Goal: Task Accomplishment & Management: Manage account settings

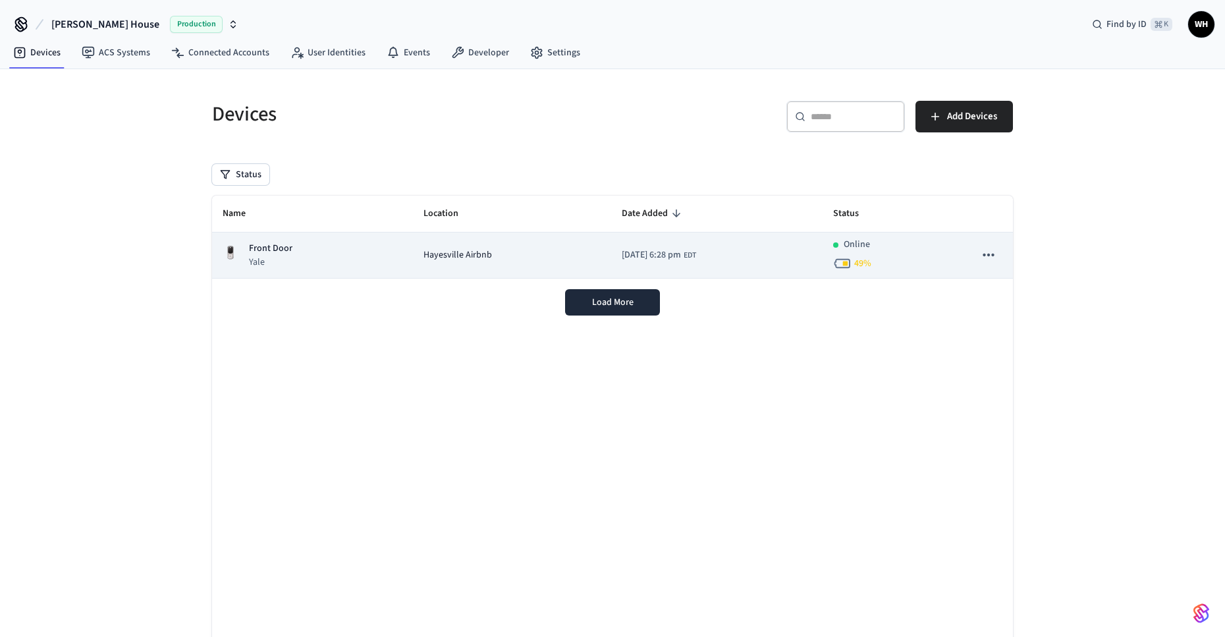
click at [445, 259] on span "Hayesville Airbnb" at bounding box center [457, 255] width 68 height 14
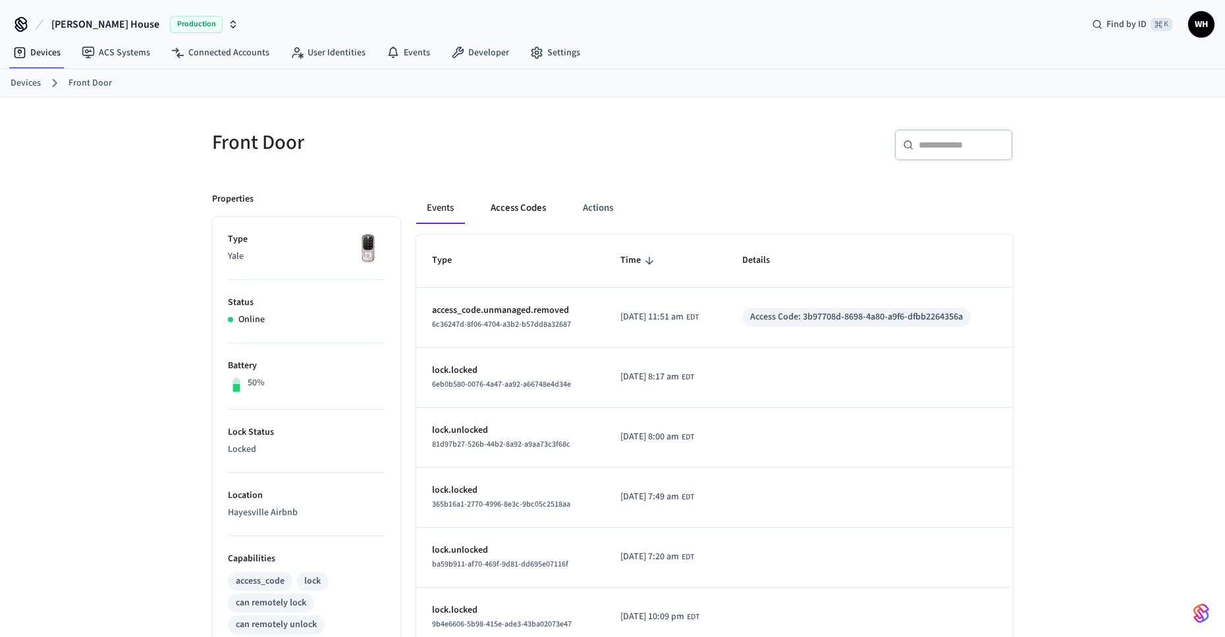
click at [525, 206] on button "Access Codes" at bounding box center [518, 208] width 76 height 32
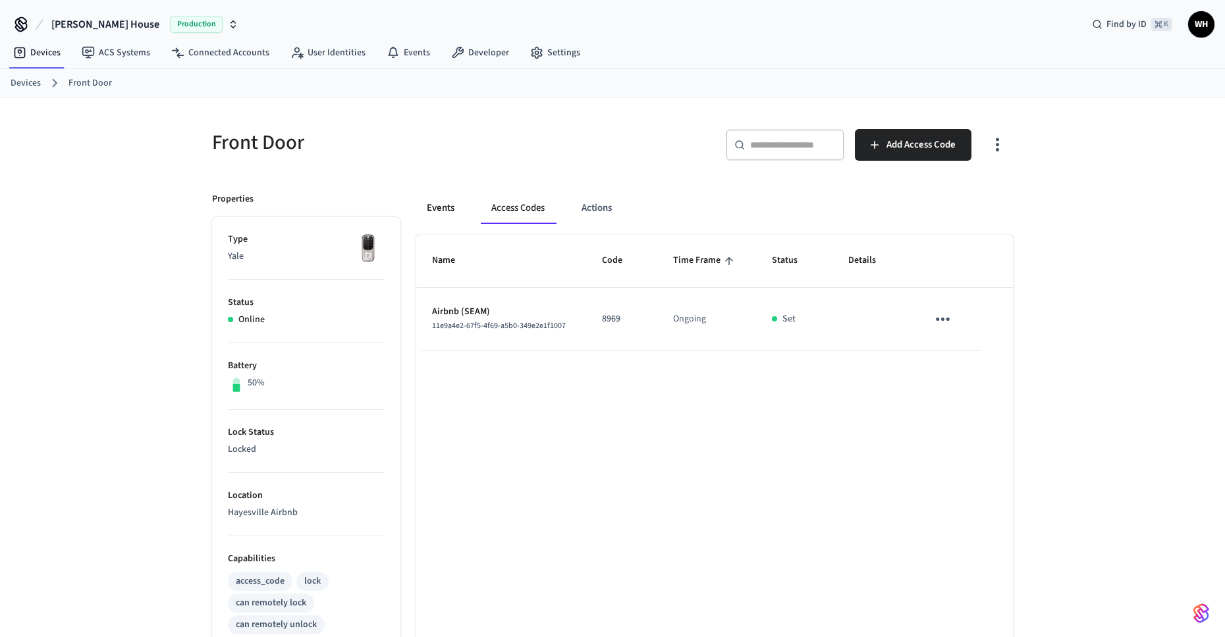
click at [437, 211] on button "Events" at bounding box center [440, 208] width 49 height 32
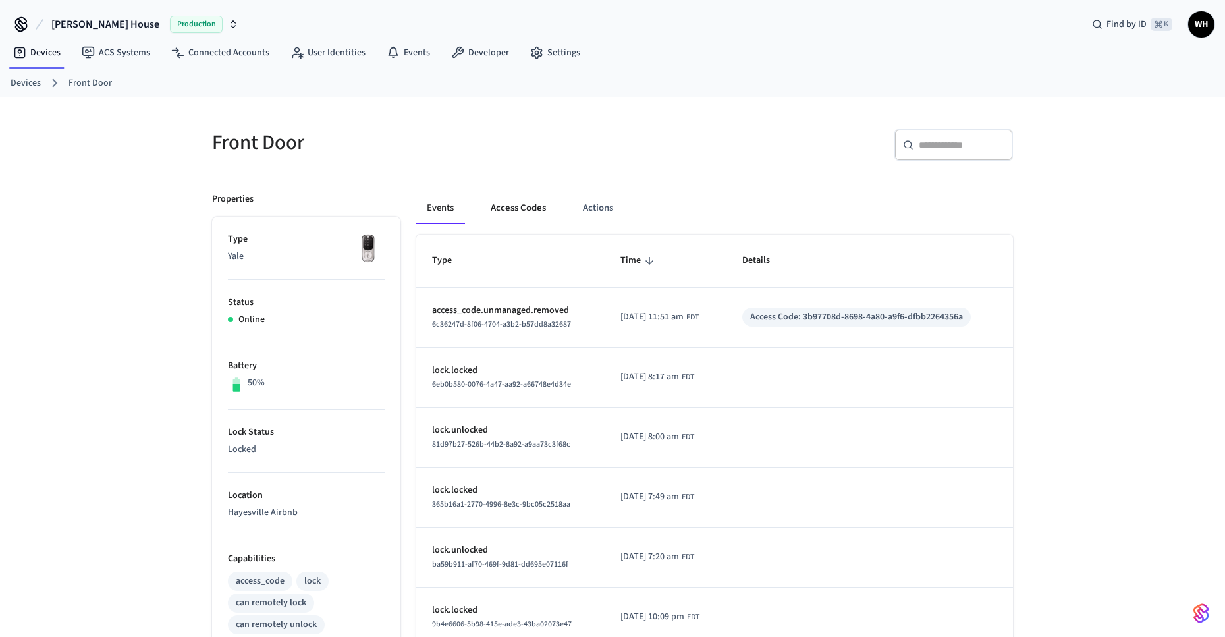
click at [506, 203] on button "Access Codes" at bounding box center [518, 208] width 76 height 32
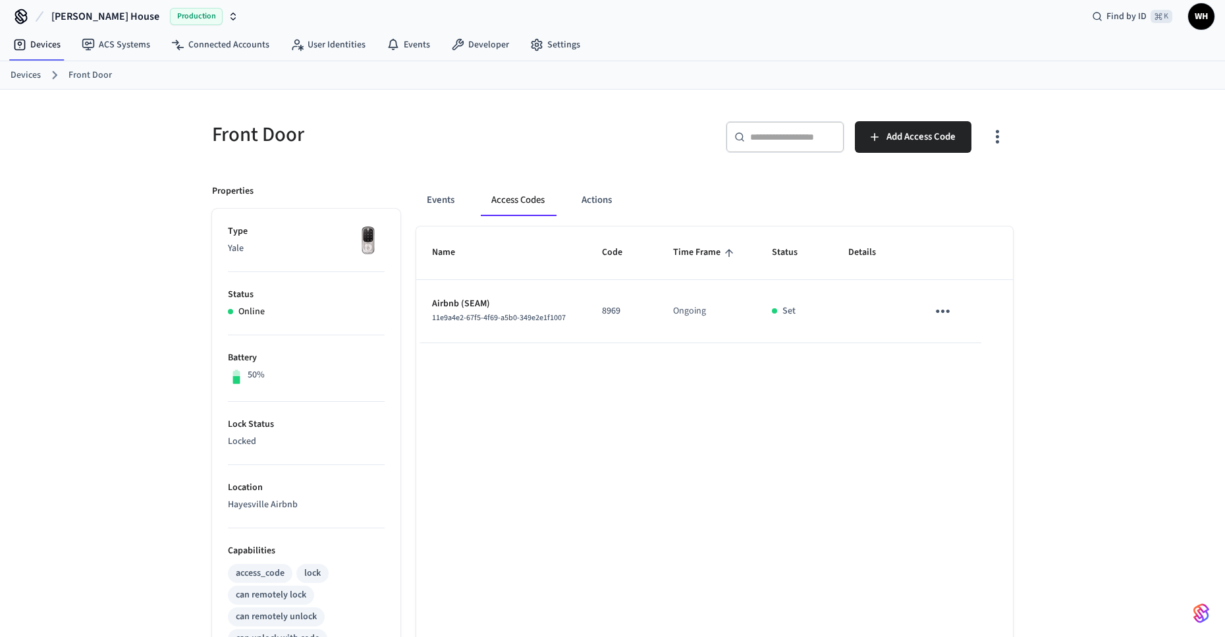
scroll to position [29, 0]
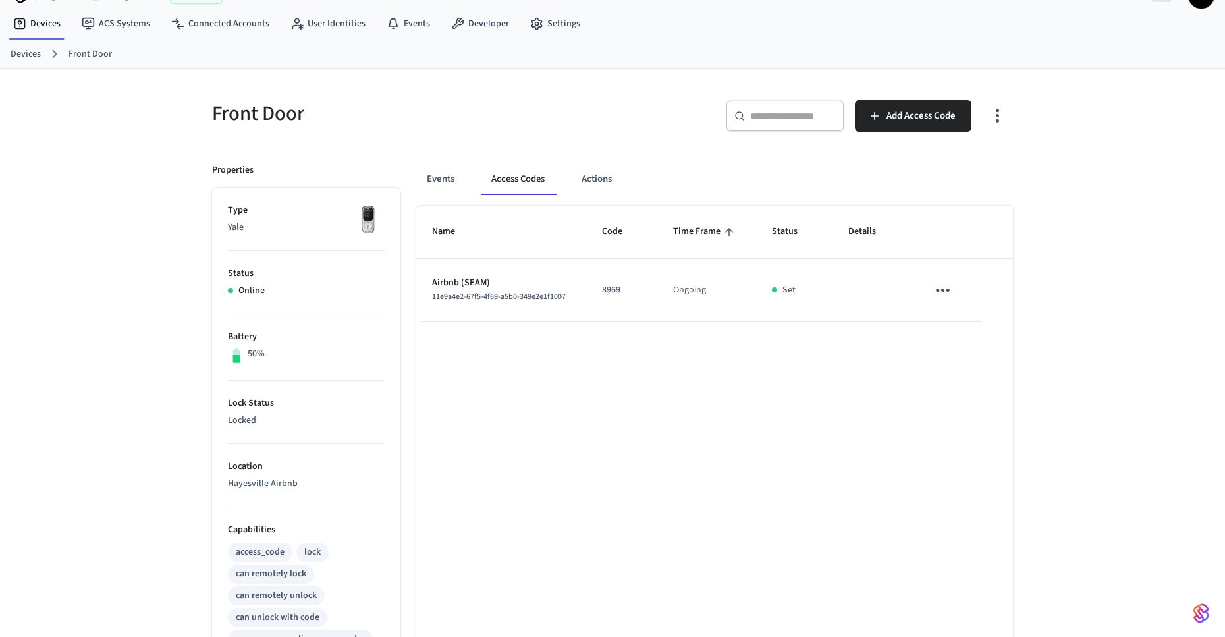
click at [1008, 115] on button "button" at bounding box center [997, 116] width 31 height 53
click at [959, 178] on li "Show unmanaged access codes on device" at bounding box center [912, 170] width 185 height 35
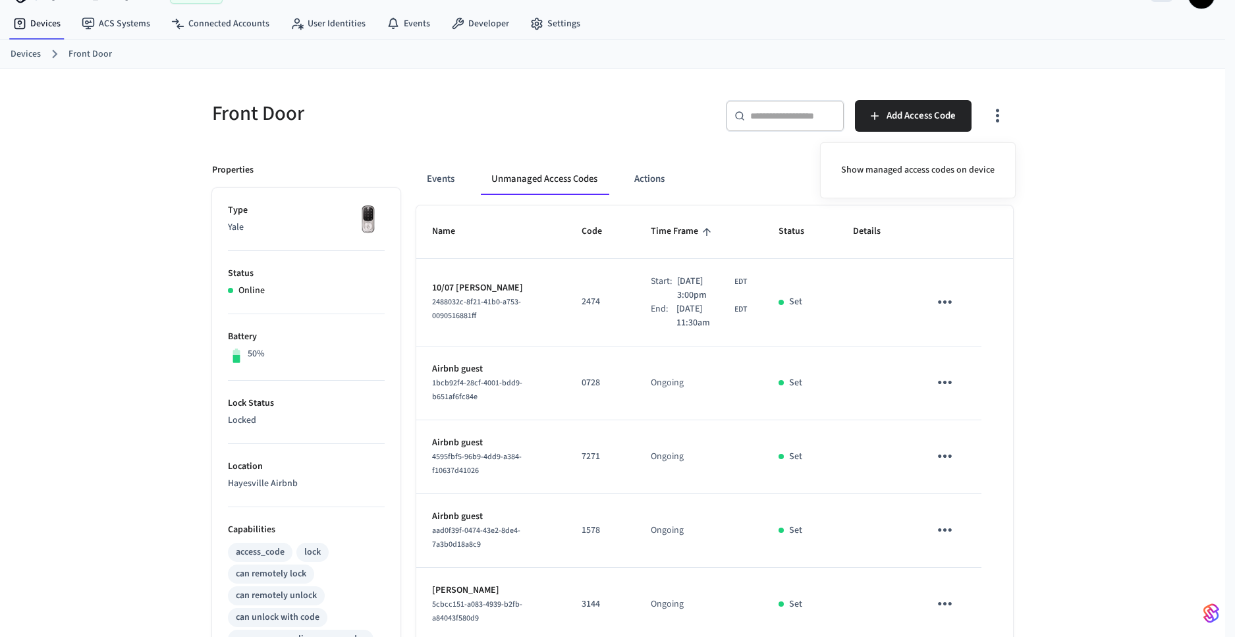
click at [955, 303] on div at bounding box center [617, 318] width 1235 height 637
click at [942, 301] on icon "sticky table" at bounding box center [944, 302] width 20 height 20
click at [1134, 304] on div at bounding box center [617, 318] width 1235 height 637
click at [703, 311] on span "[DATE] 11:30am" at bounding box center [703, 316] width 55 height 28
click at [737, 281] on span "EDT" at bounding box center [740, 282] width 13 height 12
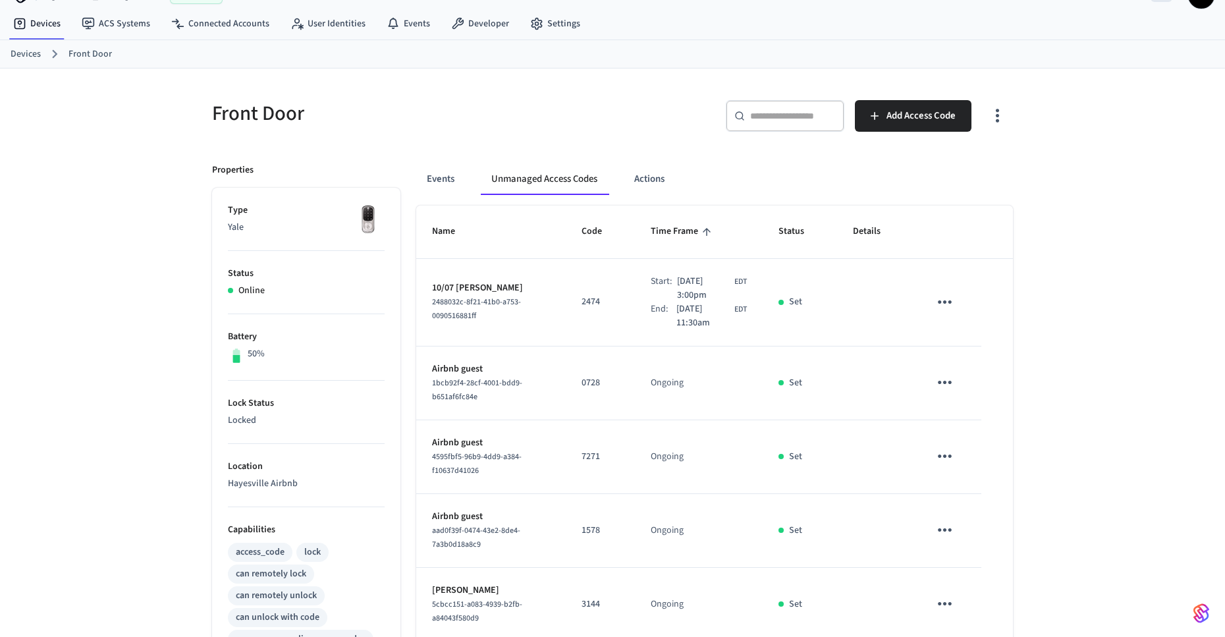
click at [694, 282] on span "Oct 7th 2025 3:00pm" at bounding box center [704, 289] width 54 height 28
drag, startPoint x: 695, startPoint y: 293, endPoint x: 658, endPoint y: 275, distance: 40.9
click at [656, 276] on div "Start: Oct 7th 2025 3:00pm EDT" at bounding box center [698, 289] width 95 height 28
click at [685, 278] on span "Oct 7th 2025 3:00pm" at bounding box center [704, 289] width 54 height 28
click at [1119, 321] on div "Front Door ​ ​ Add Access Code Properties Type Yale Status Online Battery 50% L…" at bounding box center [612, 500] width 1225 height 865
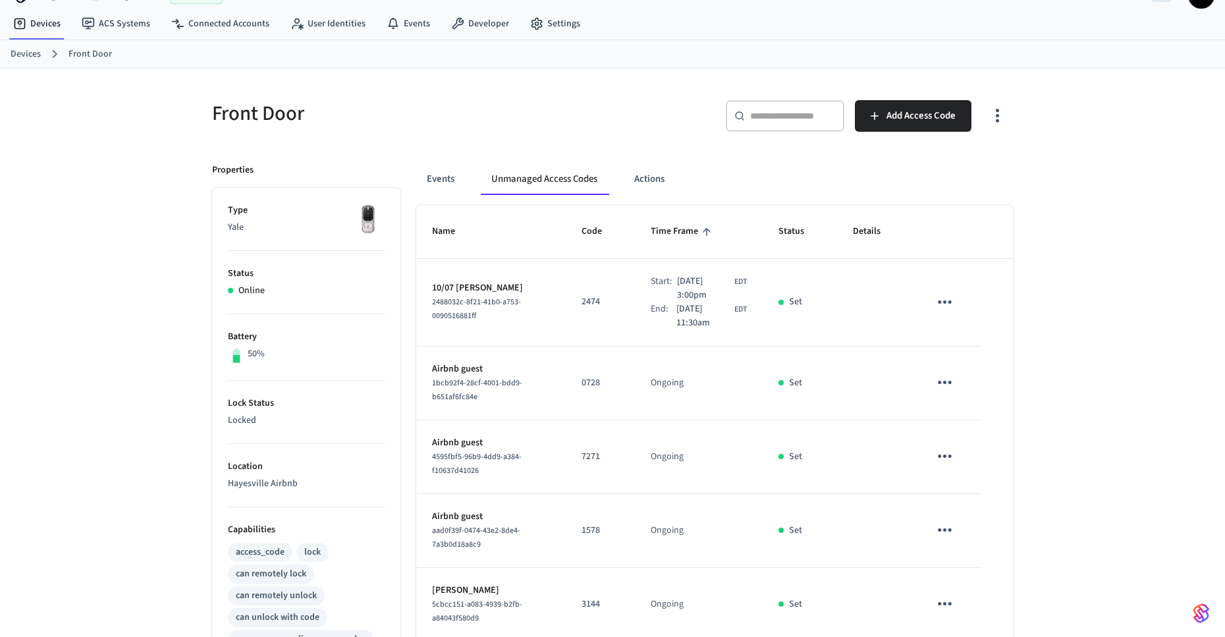
click at [462, 291] on p "10/07 [PERSON_NAME]" at bounding box center [491, 288] width 118 height 14
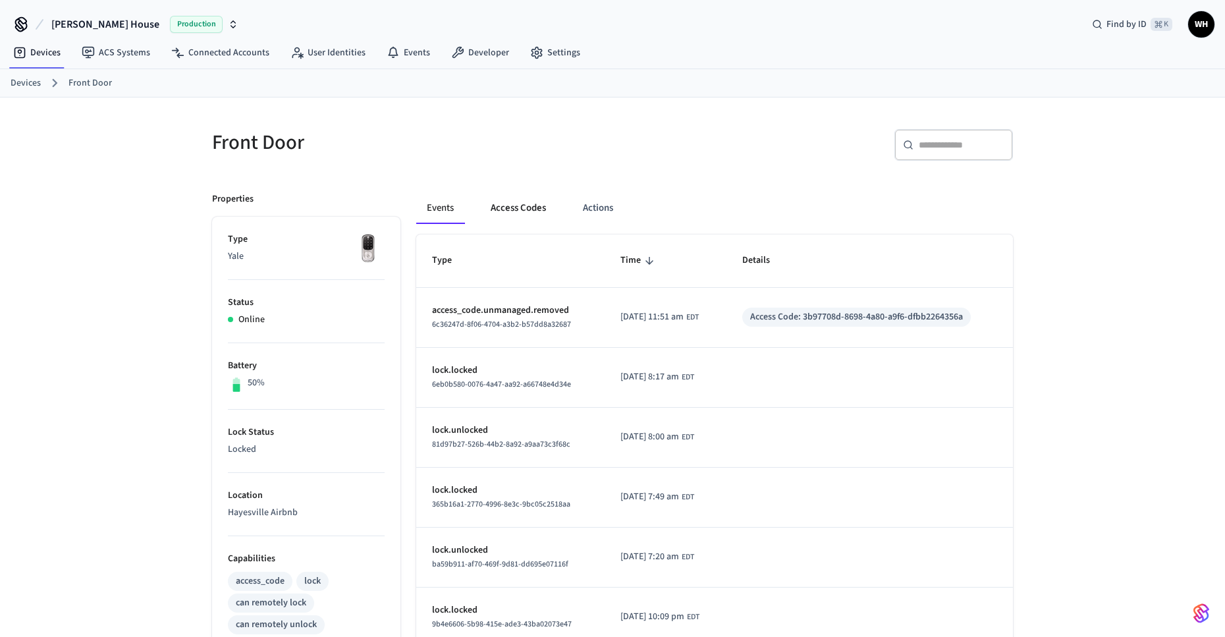
click at [502, 205] on button "Access Codes" at bounding box center [518, 208] width 76 height 32
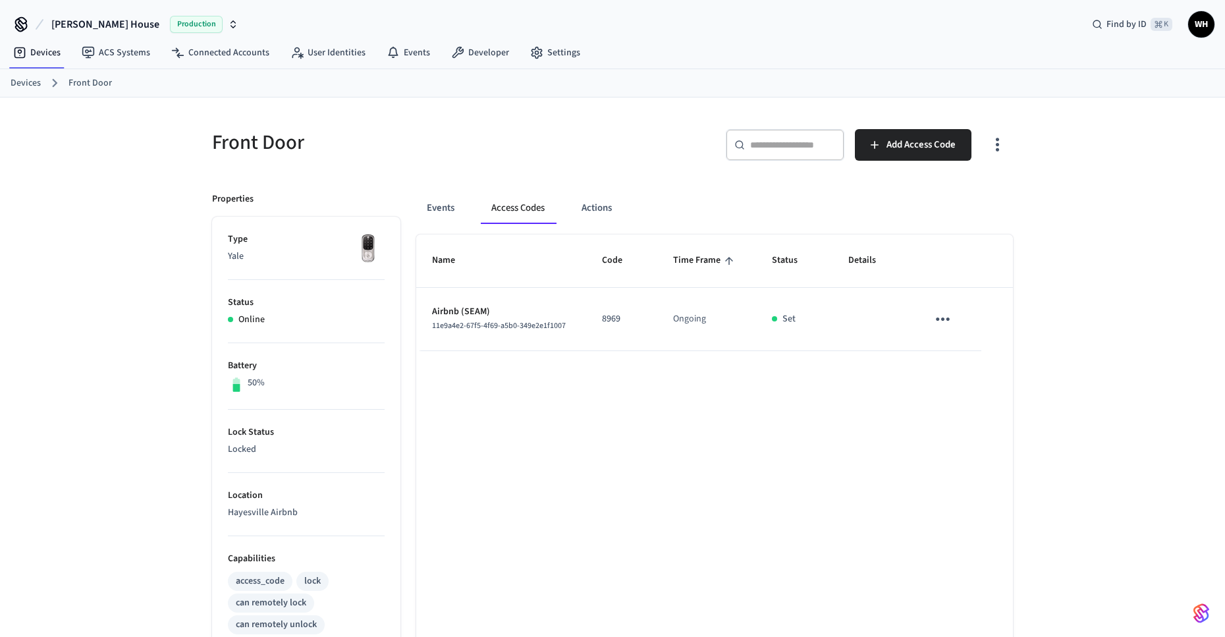
click at [994, 144] on icon "button" at bounding box center [997, 144] width 20 height 20
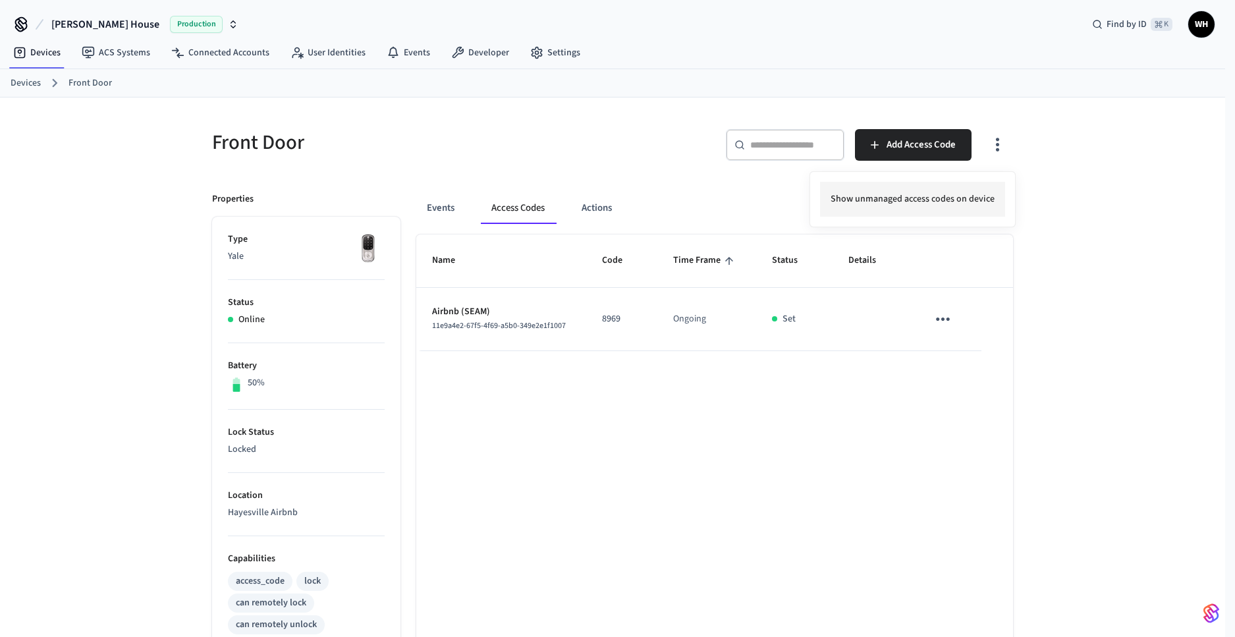
click at [963, 198] on li "Show unmanaged access codes on device" at bounding box center [912, 199] width 185 height 35
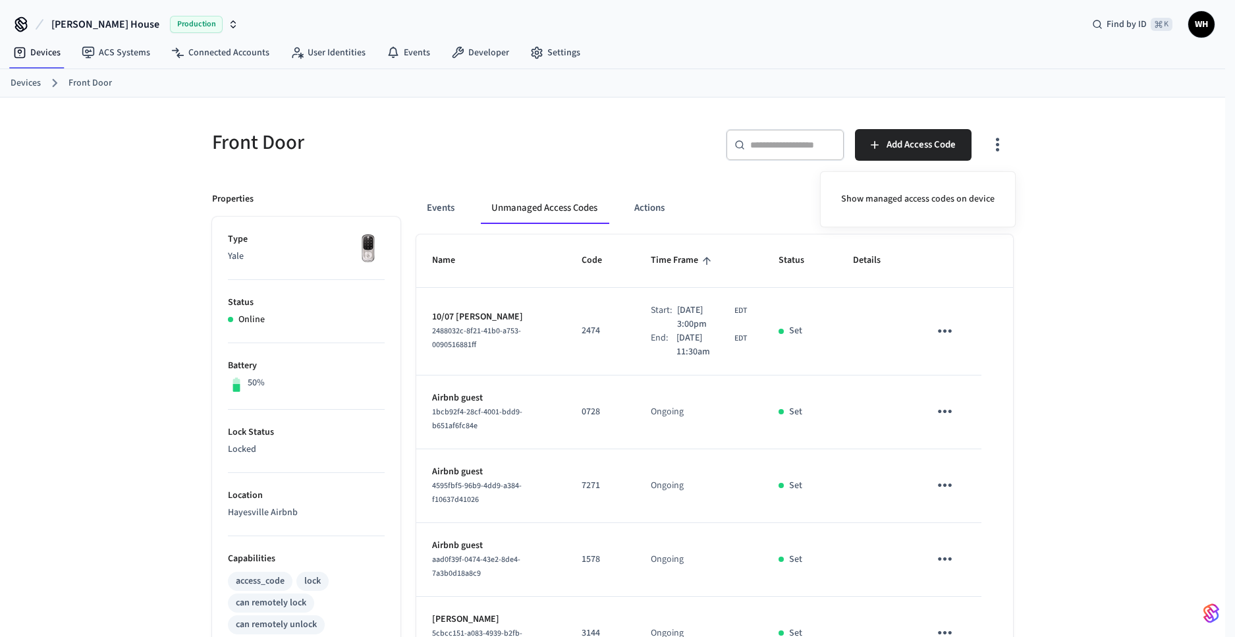
click at [945, 329] on div at bounding box center [617, 318] width 1235 height 637
click at [945, 327] on icon "sticky table" at bounding box center [944, 331] width 20 height 20
click at [1125, 314] on div at bounding box center [617, 318] width 1235 height 637
click at [461, 203] on button "Events" at bounding box center [440, 208] width 49 height 32
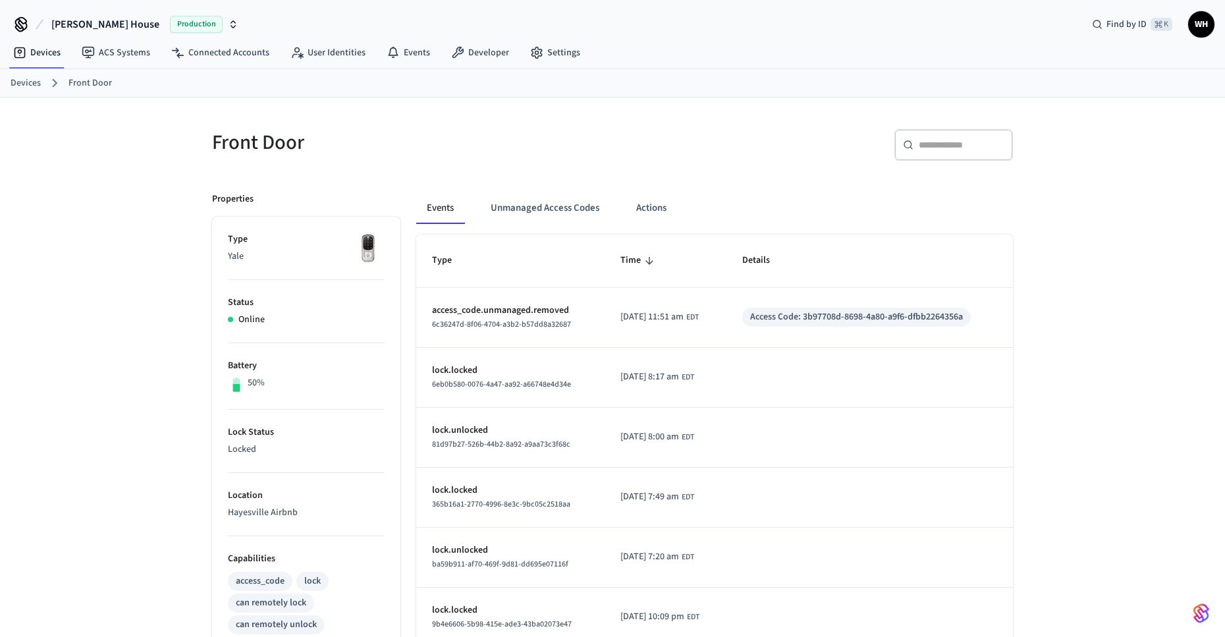
click at [455, 215] on button "Events" at bounding box center [440, 208] width 48 height 32
click at [521, 208] on button "Access Codes" at bounding box center [518, 208] width 76 height 32
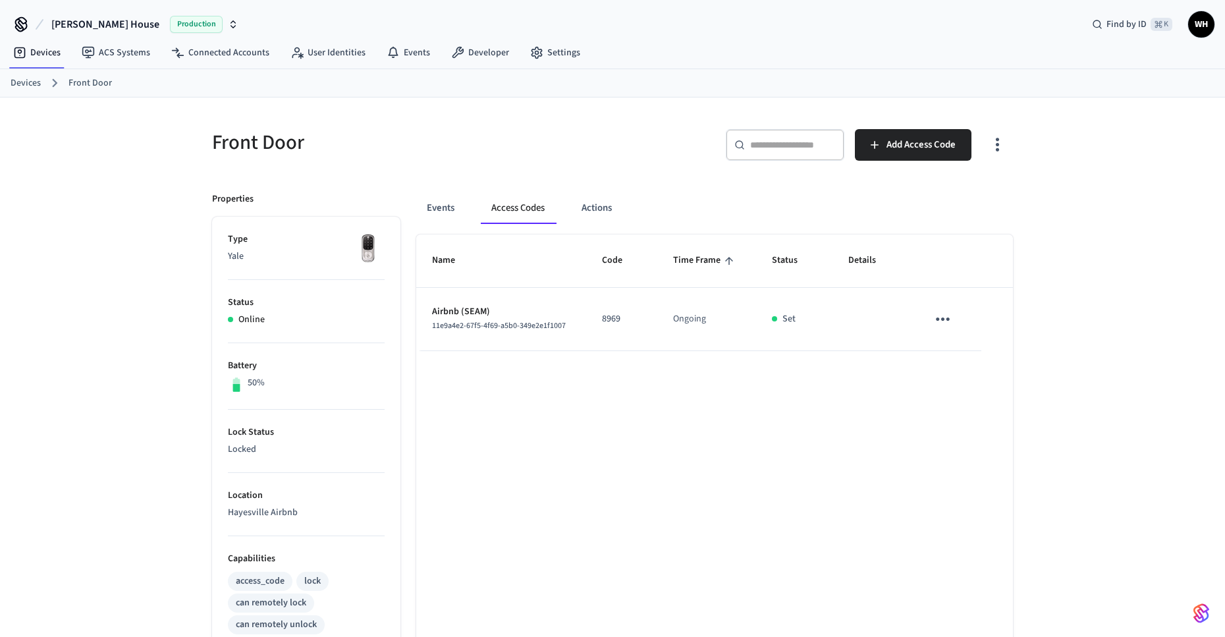
click at [576, 340] on td "Airbnb (SEAM) 11e9a4e2-67f5-4f69-a5b0-349e2e1f1007" at bounding box center [501, 319] width 170 height 63
click at [571, 319] on td "Airbnb (SEAM) 11e9a4e2-67f5-4f69-a5b0-349e2e1f1007" at bounding box center [501, 319] width 170 height 63
click at [955, 320] on button "sticky table" at bounding box center [942, 319] width 31 height 31
click at [949, 352] on li "Edit" at bounding box center [968, 363] width 63 height 36
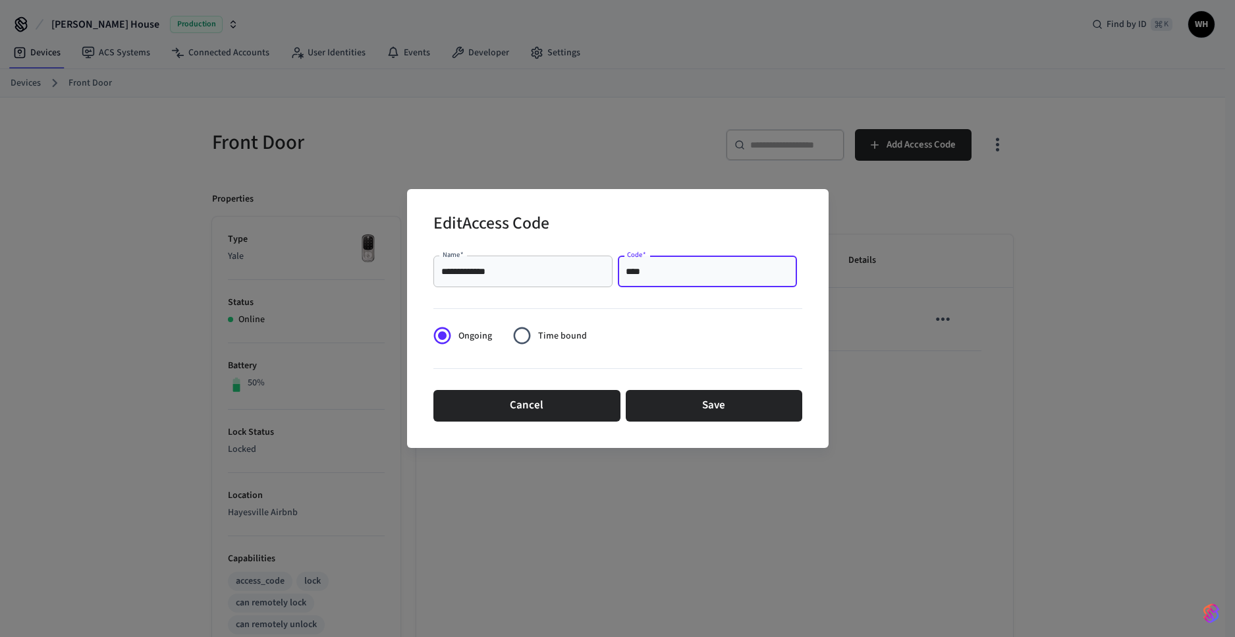
click at [676, 277] on input "****" at bounding box center [707, 271] width 163 height 13
drag, startPoint x: 658, startPoint y: 275, endPoint x: 618, endPoint y: 268, distance: 40.7
click at [618, 268] on div "**** Code   *" at bounding box center [707, 271] width 179 height 32
type input "****"
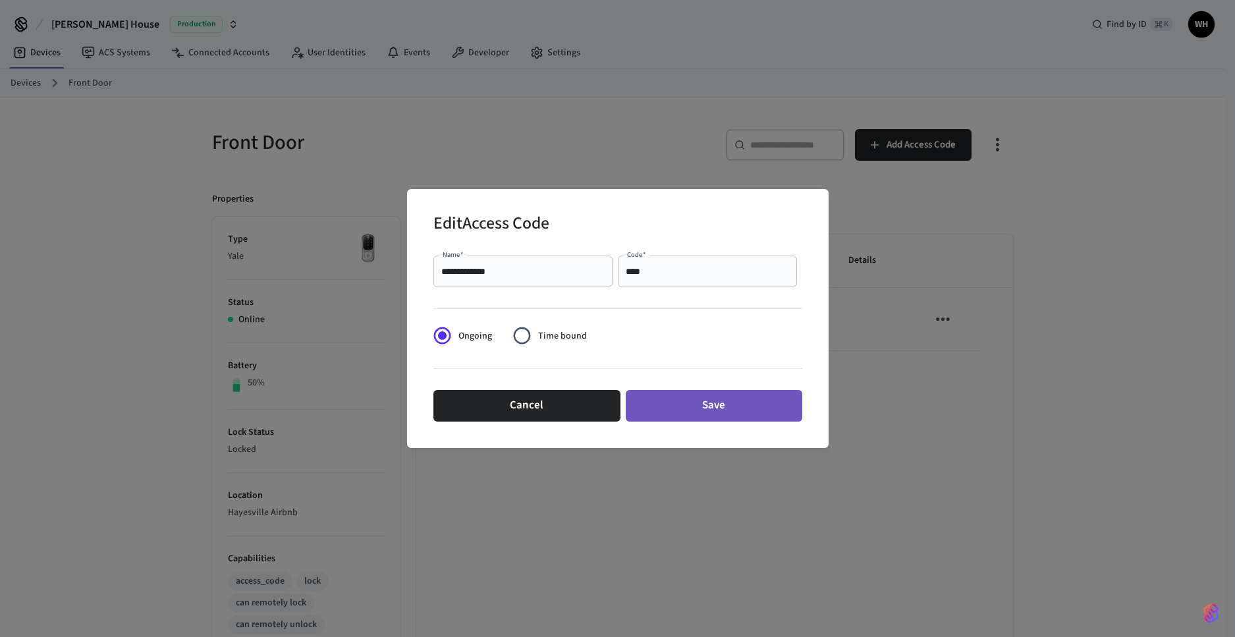
click at [663, 409] on button "Save" at bounding box center [714, 406] width 176 height 32
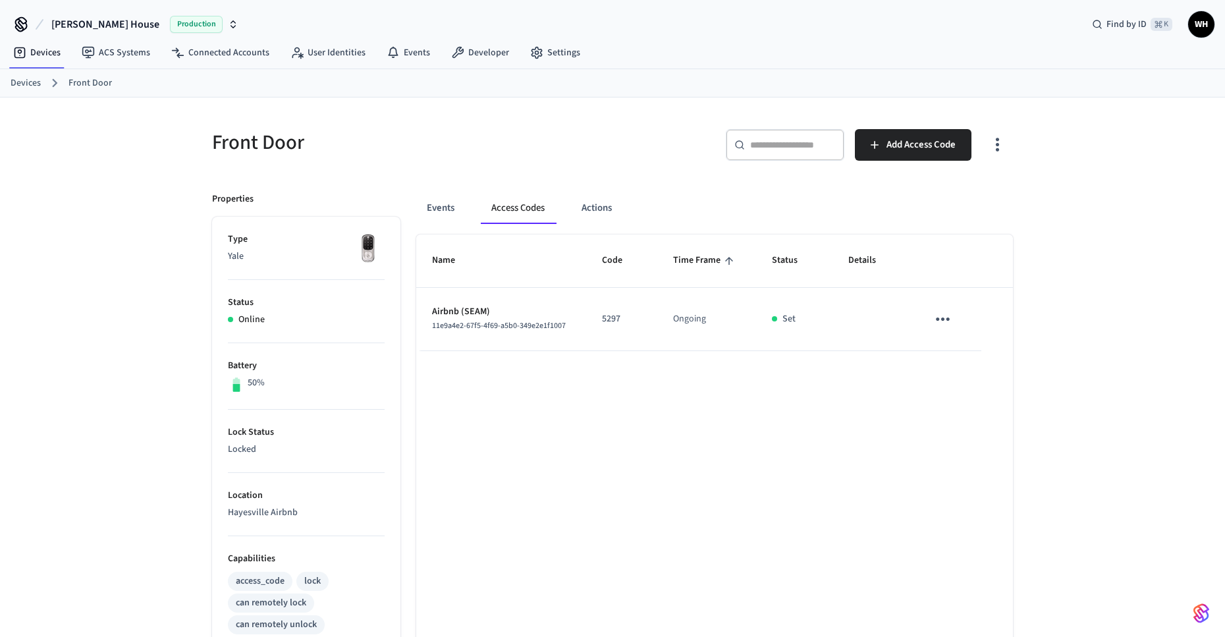
click at [1074, 389] on div "Front Door ​ ​ Add Access Code Properties Type Yale Status Online Battery 50% L…" at bounding box center [612, 529] width 1225 height 865
click at [747, 433] on div "Name Code Time Frame Status Details Airbnb (SEAM) 11e9a4e2-67f5-4f69-a5b0-349e2…" at bounding box center [714, 598] width 597 height 728
click at [992, 142] on icon "button" at bounding box center [997, 144] width 20 height 20
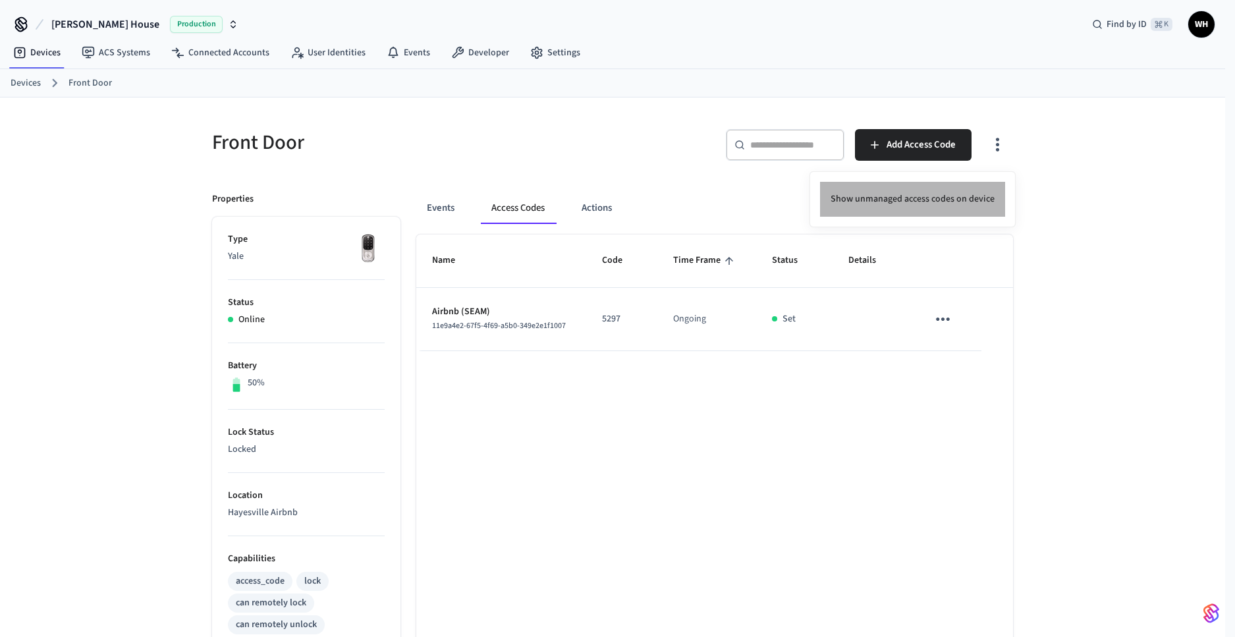
click at [970, 198] on li "Show unmanaged access codes on device" at bounding box center [912, 199] width 185 height 35
